Goal: Check status: Check status

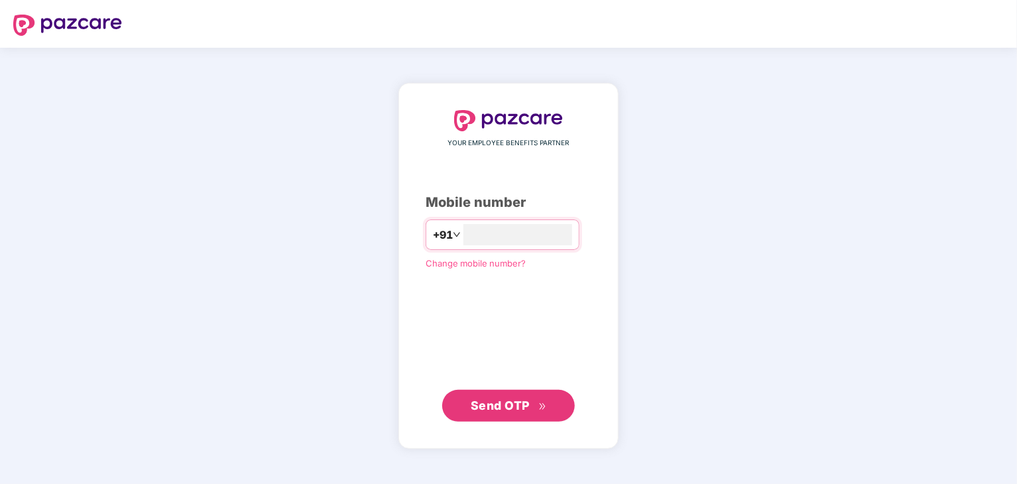
type input "**********"
click at [514, 407] on span "Send OTP" at bounding box center [500, 405] width 59 height 14
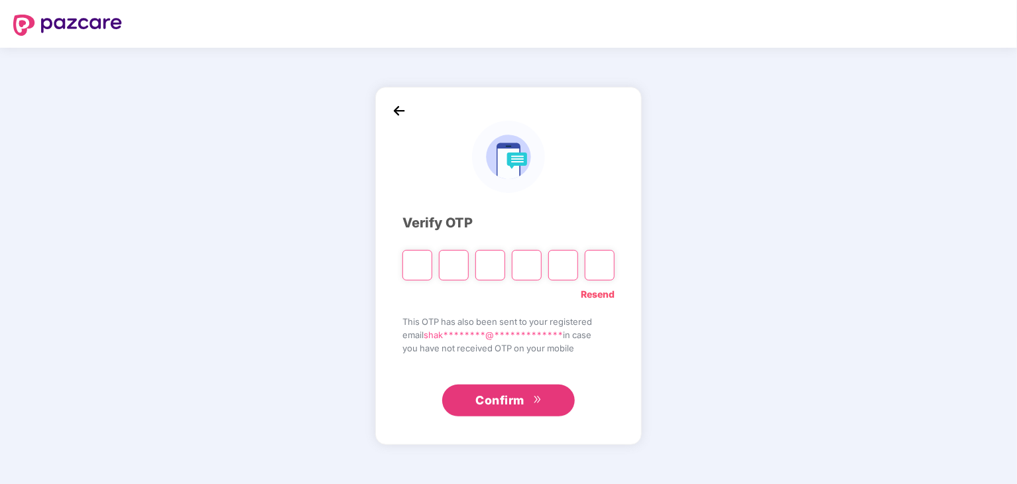
type input "*"
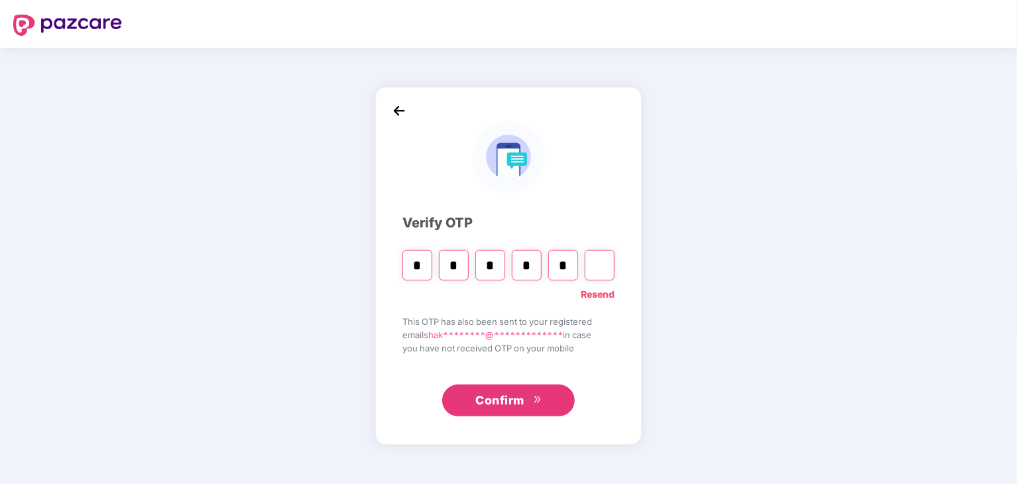
type input "*"
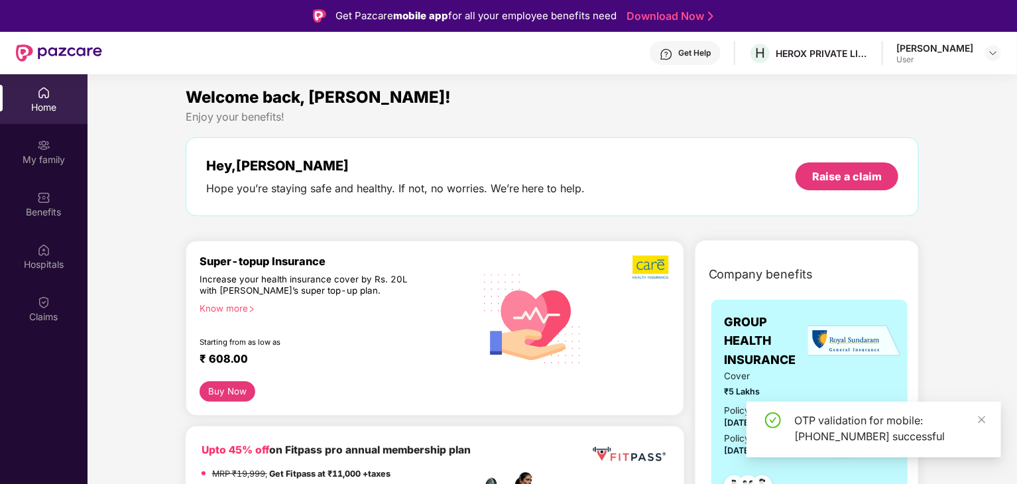
scroll to position [93, 0]
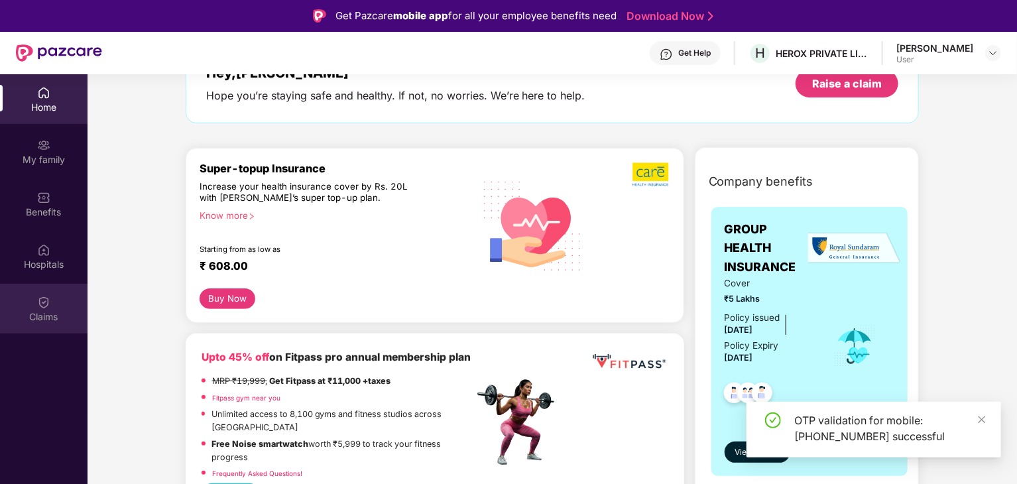
click at [46, 318] on div "Claims" at bounding box center [44, 316] width 88 height 13
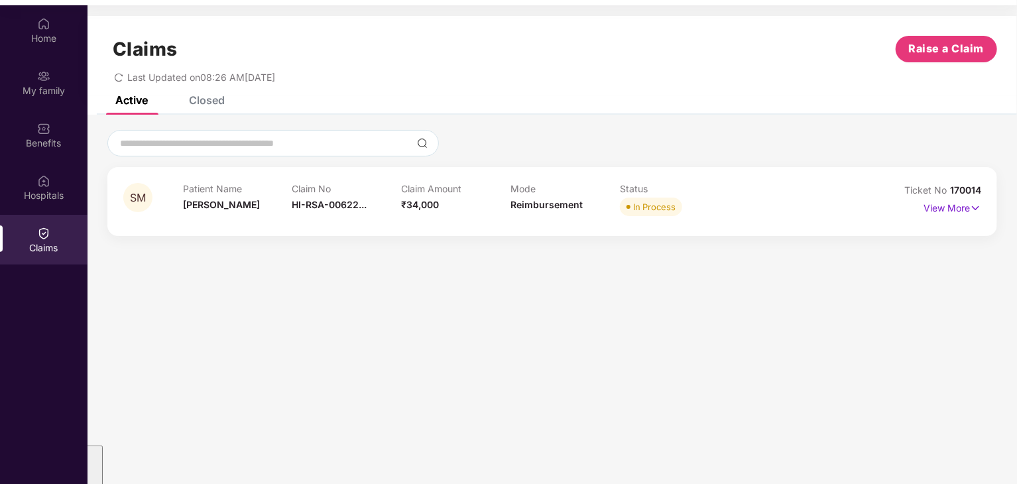
scroll to position [70, 0]
click at [973, 207] on img at bounding box center [975, 207] width 11 height 15
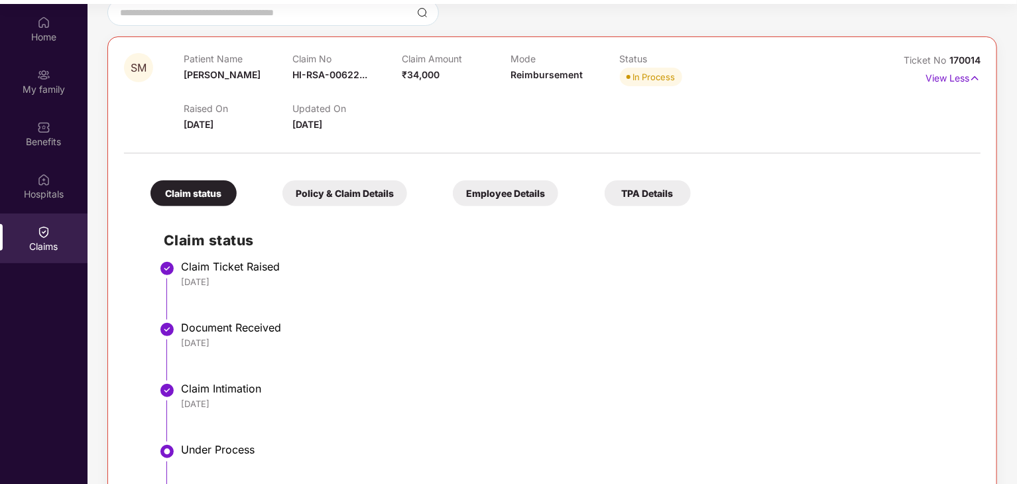
scroll to position [0, 0]
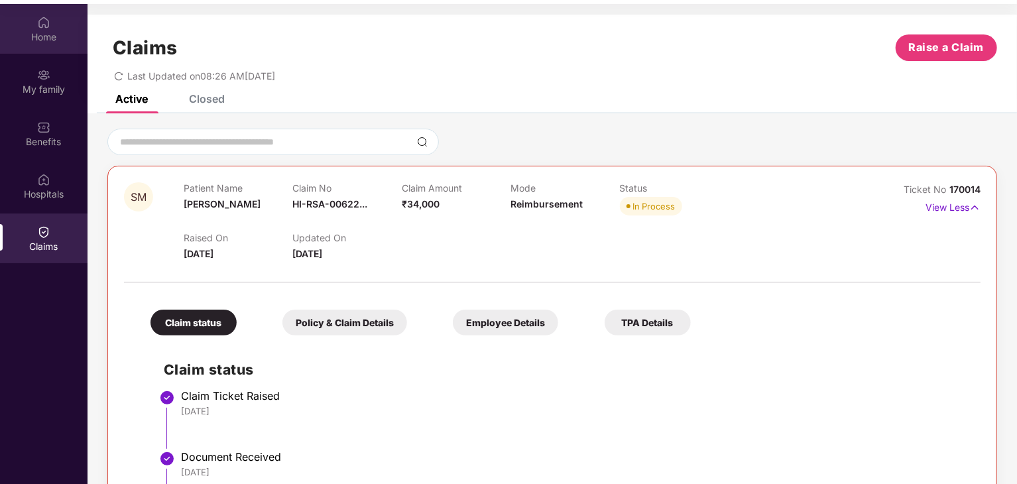
click at [37, 31] on div "Home" at bounding box center [44, 36] width 88 height 13
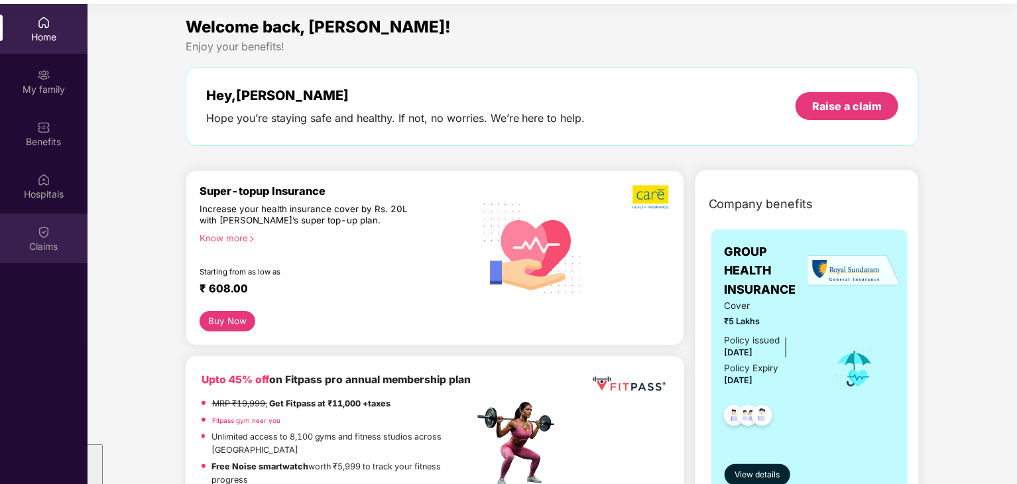
click at [39, 230] on img at bounding box center [43, 231] width 13 height 13
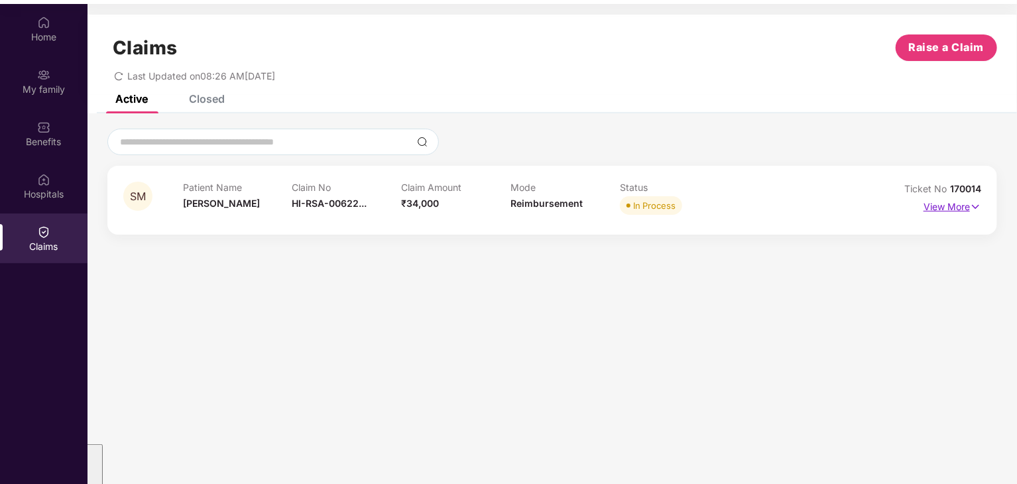
click at [947, 205] on p "View More" at bounding box center [952, 205] width 58 height 18
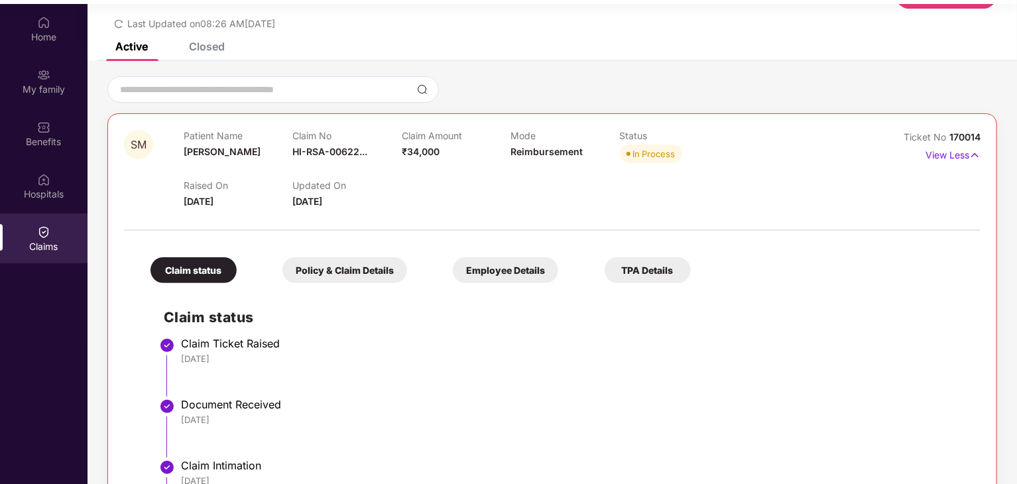
scroll to position [51, 0]
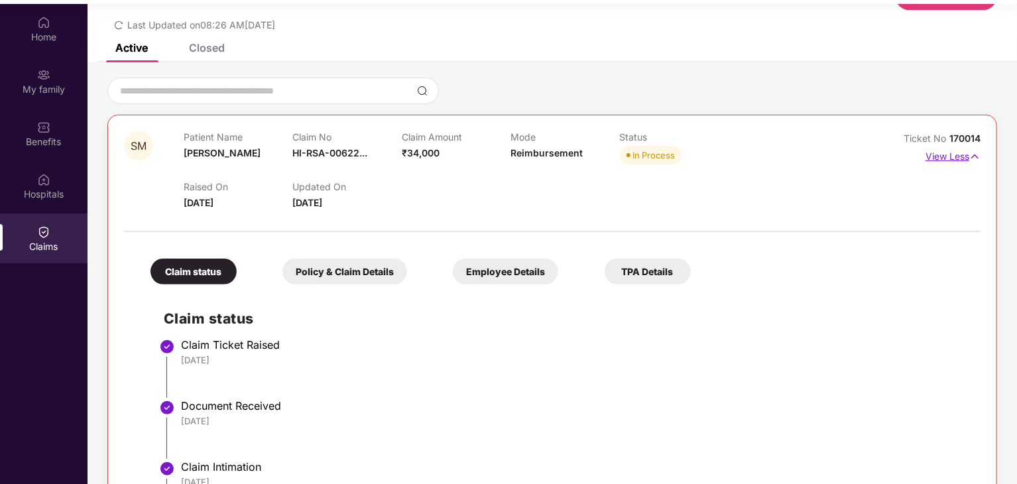
click at [958, 157] on p "View Less" at bounding box center [952, 155] width 55 height 18
